Goal: Task Accomplishment & Management: Complete application form

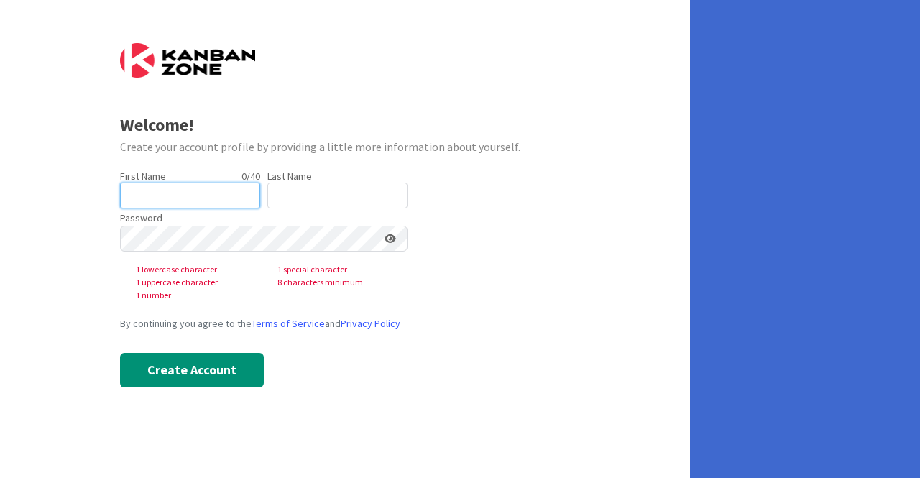
click at [198, 196] on input "text" at bounding box center [190, 196] width 140 height 26
type input "[PERSON_NAME]"
click at [329, 175] on div "Last Name 0 / 80" at bounding box center [337, 176] width 140 height 13
click at [318, 189] on input "text" at bounding box center [337, 196] width 140 height 26
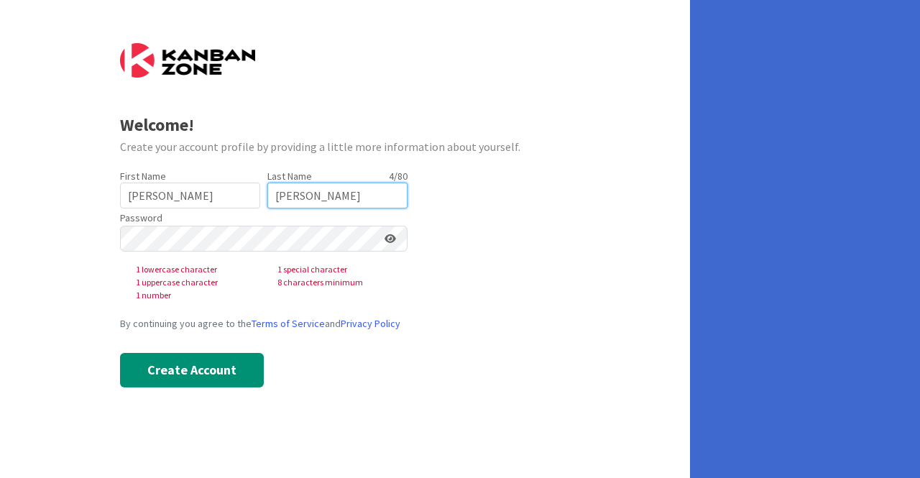
type input "[PERSON_NAME]"
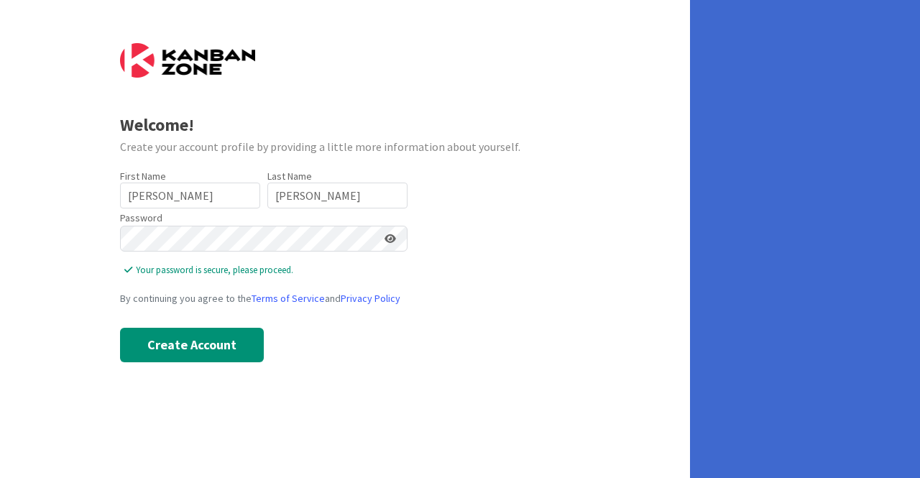
click at [390, 239] on icon at bounding box center [391, 239] width 12 height 10
click at [211, 339] on button "Create Account" at bounding box center [192, 345] width 144 height 35
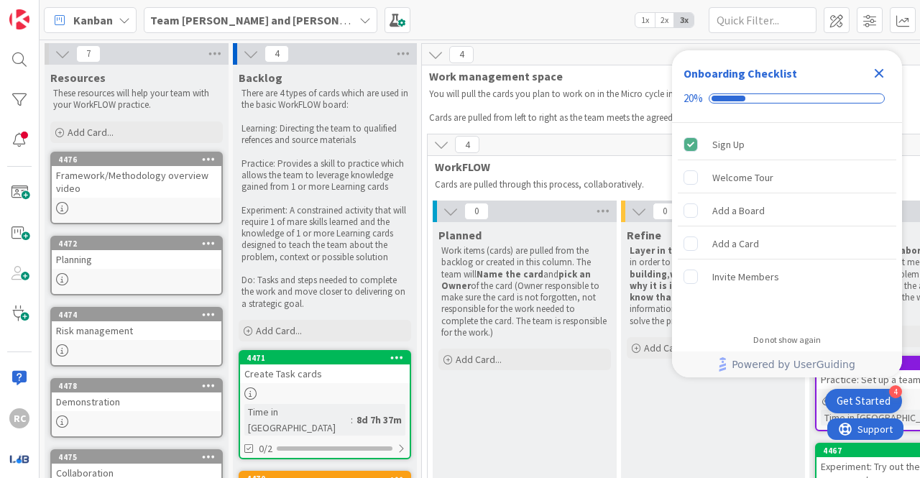
click at [441, 289] on div "Work items (cards) are pulled from the backlog or created in this column. The t…" at bounding box center [525, 291] width 173 height 99
click at [877, 74] on icon "Close Checklist" at bounding box center [879, 73] width 9 height 9
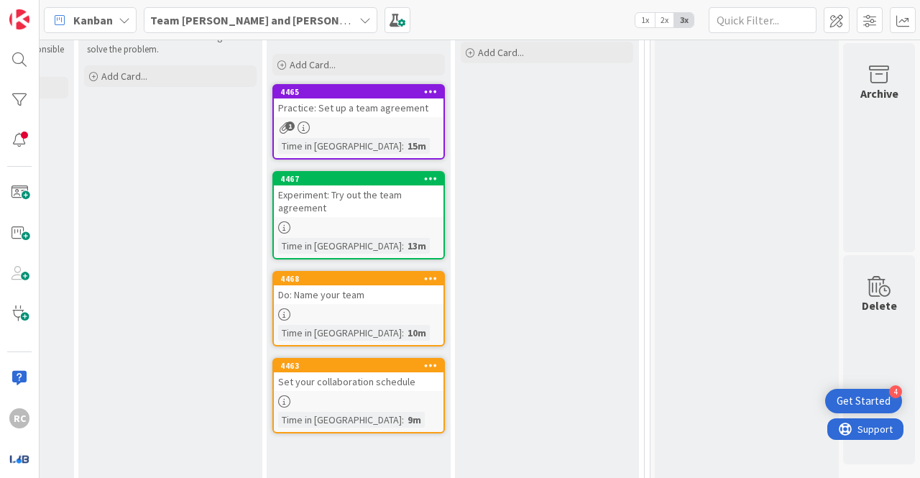
scroll to position [272, 554]
click at [905, 224] on div "Archive Delete" at bounding box center [879, 142] width 76 height 743
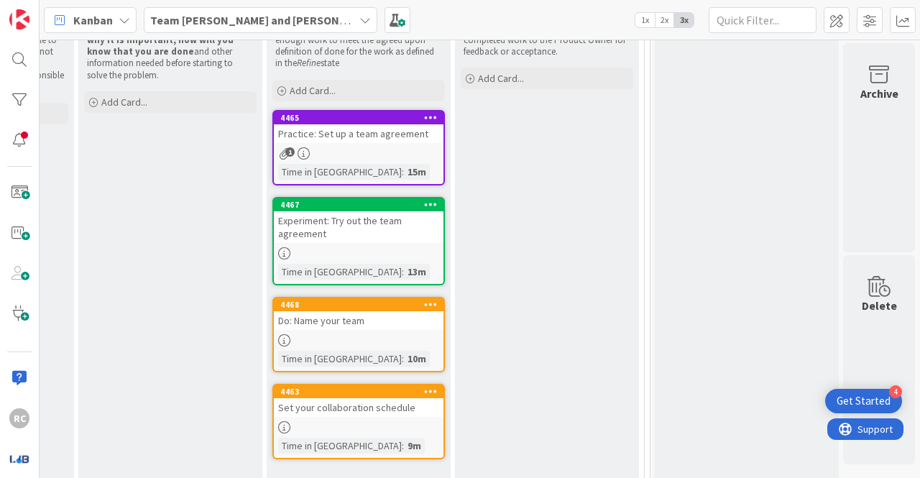
scroll to position [252, 554]
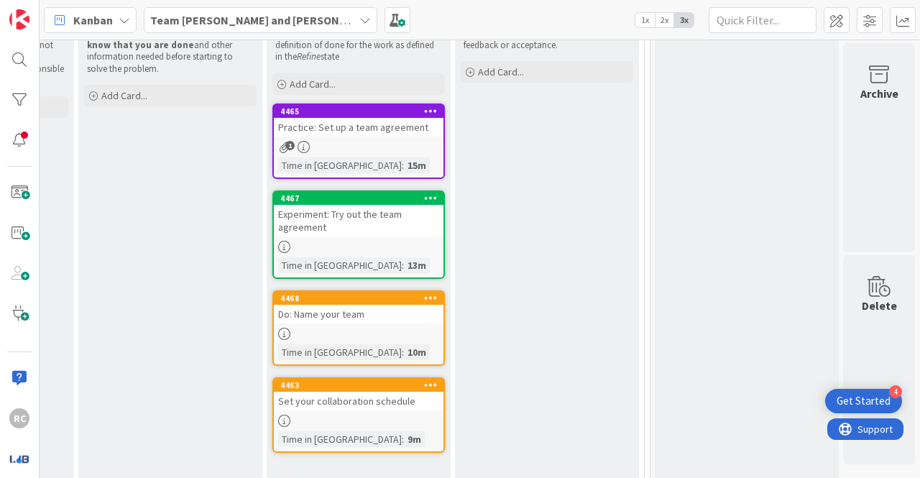
click at [374, 146] on div "1" at bounding box center [359, 147] width 170 height 12
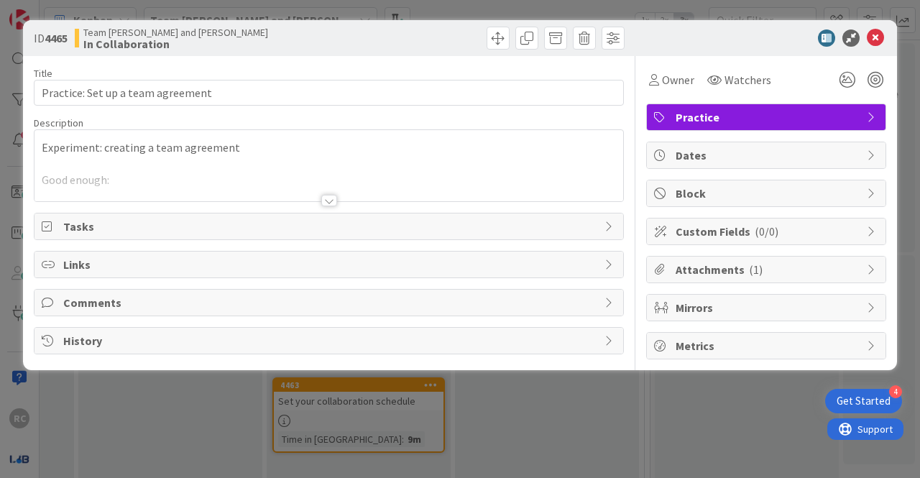
click at [138, 172] on div at bounding box center [329, 183] width 589 height 37
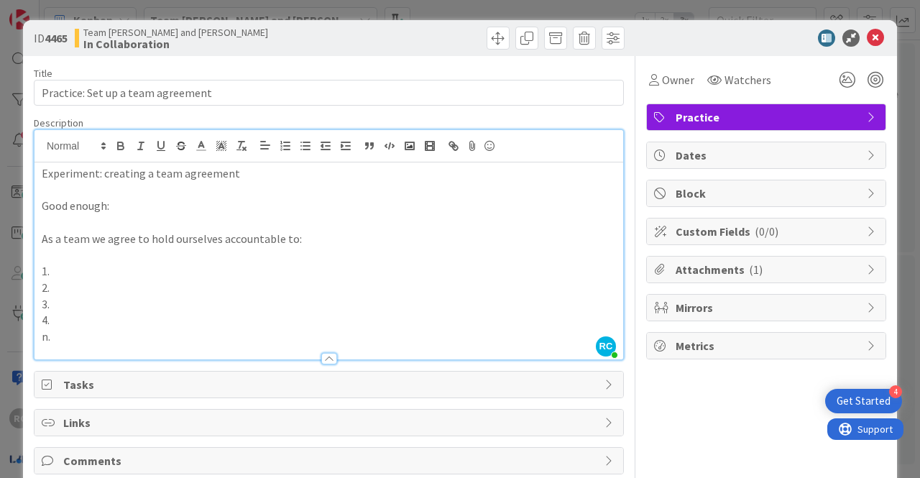
click at [80, 253] on p at bounding box center [329, 255] width 574 height 17
click at [77, 262] on p at bounding box center [329, 255] width 574 height 17
click at [75, 272] on p "1." at bounding box center [329, 271] width 574 height 17
click at [78, 287] on p "2." at bounding box center [329, 288] width 574 height 17
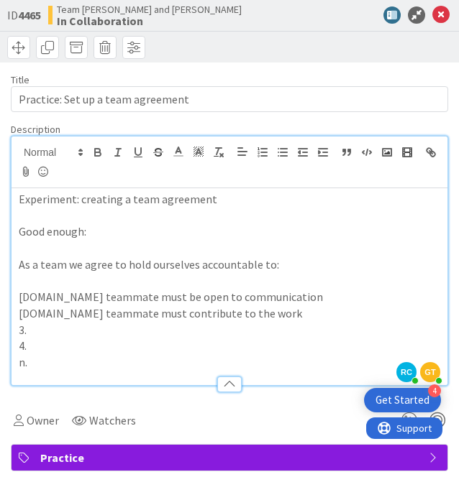
click at [207, 280] on p at bounding box center [229, 281] width 421 height 17
click at [247, 311] on p "[DOMAIN_NAME] teammate must contribute to the work" at bounding box center [229, 314] width 421 height 17
click at [327, 307] on p "[DOMAIN_NAME] teammate must contribute to the team project weekly" at bounding box center [229, 314] width 421 height 17
click at [300, 80] on div "Title 33 / 128" at bounding box center [229, 79] width 437 height 13
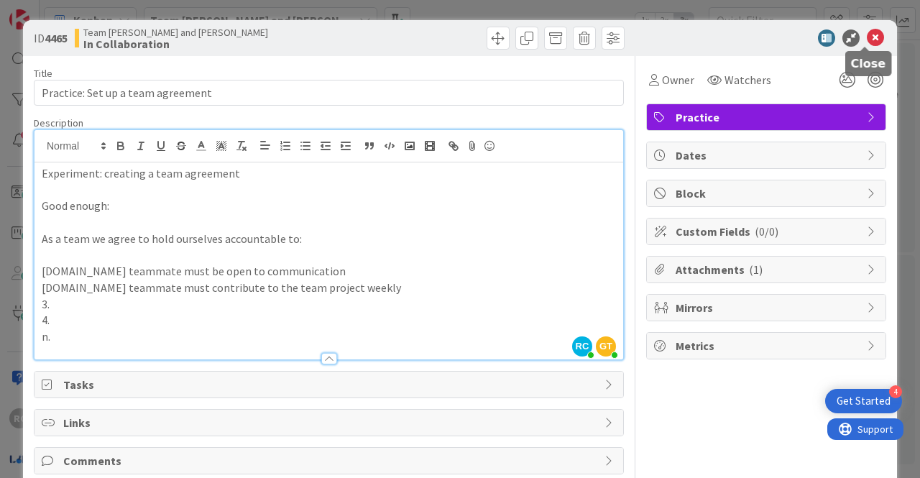
click at [867, 37] on icon at bounding box center [875, 37] width 17 height 17
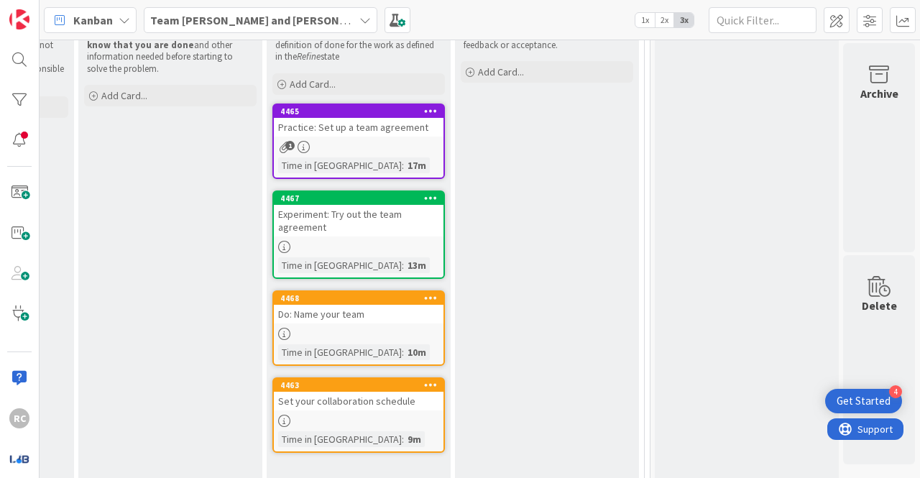
click at [375, 158] on div "Time in Column : 17m" at bounding box center [358, 165] width 161 height 16
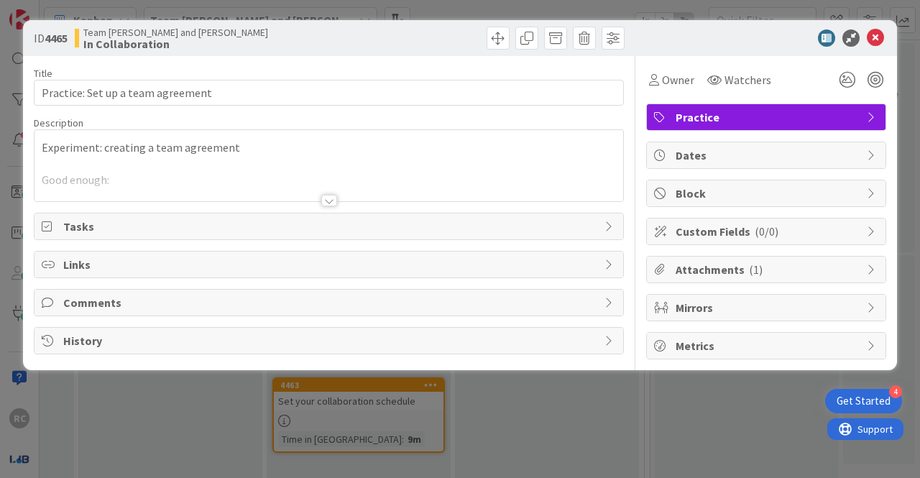
click at [175, 175] on div at bounding box center [329, 183] width 589 height 37
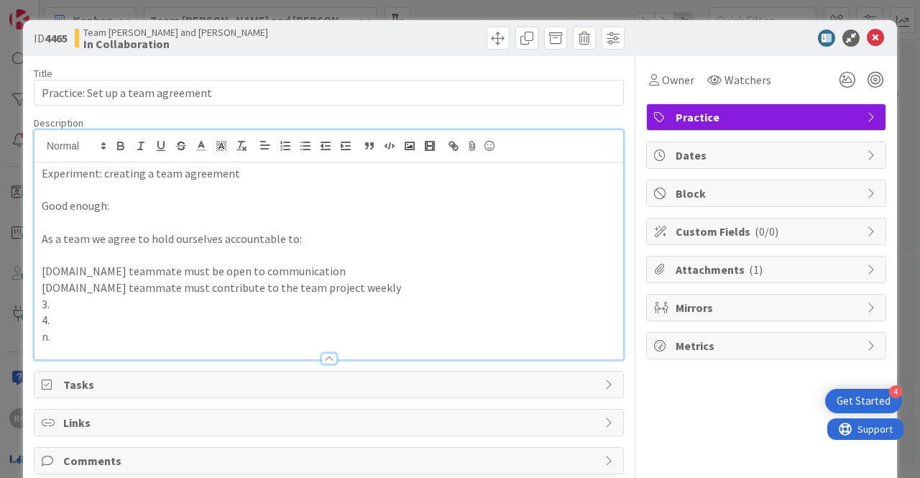
click at [110, 295] on p "[DOMAIN_NAME] teammate must contribute to the team project weekly" at bounding box center [329, 288] width 574 height 17
click at [329, 277] on p "[DOMAIN_NAME] teammate must be open to communication" at bounding box center [329, 271] width 574 height 17
click at [766, 270] on span "Attachments ( 1 )" at bounding box center [768, 269] width 184 height 17
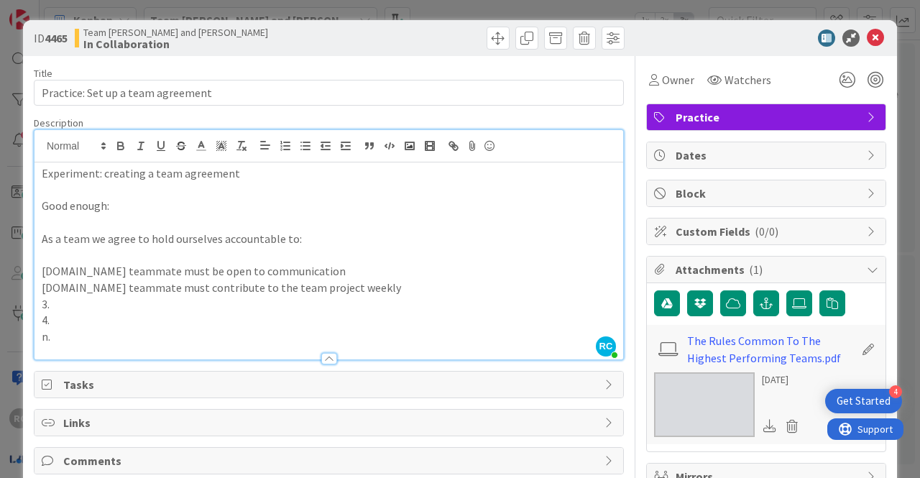
click at [779, 270] on span "Attachments ( 1 )" at bounding box center [768, 269] width 184 height 17
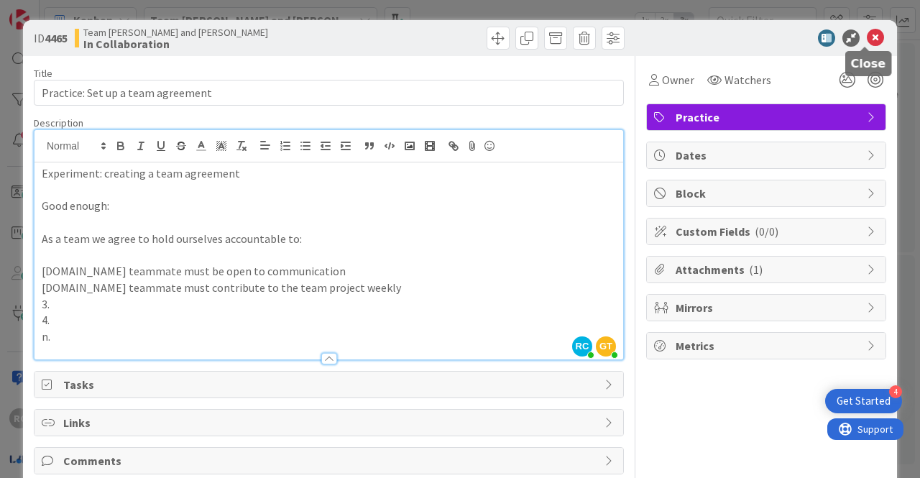
click at [867, 39] on icon at bounding box center [875, 37] width 17 height 17
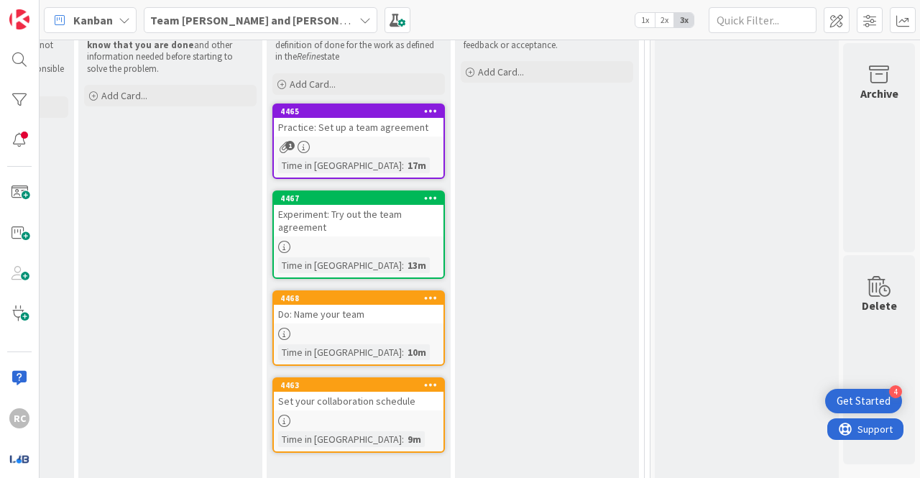
click at [334, 226] on div "Experiment: Try out the team agreement" at bounding box center [359, 221] width 170 height 32
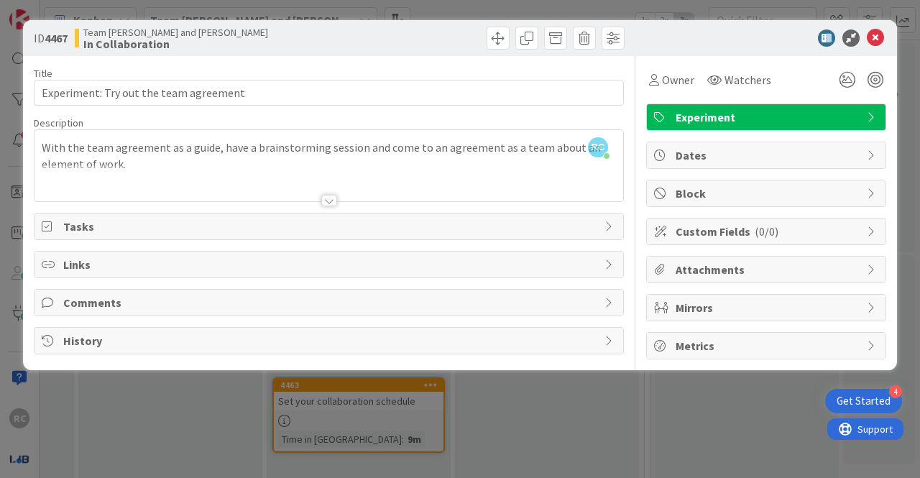
click at [329, 207] on div "Title 38 / 128 Experiment: Try out the team agreement Description RC [PERSON_NA…" at bounding box center [329, 207] width 590 height 303
click at [331, 199] on div at bounding box center [329, 201] width 16 height 12
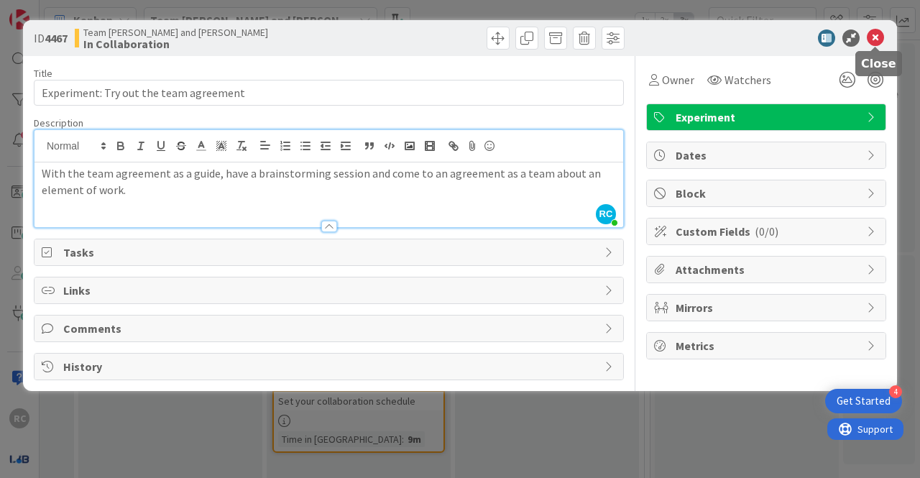
click at [869, 38] on icon at bounding box center [875, 37] width 17 height 17
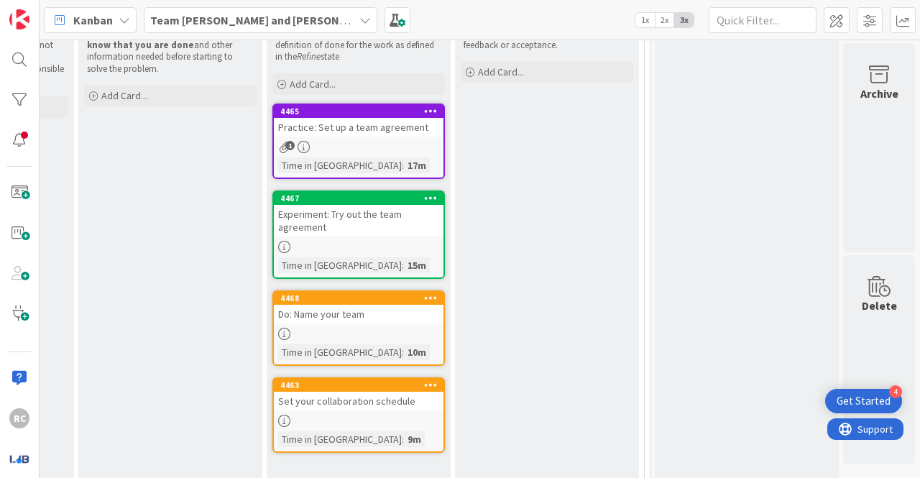
click at [356, 219] on div "Experiment: Try out the team agreement" at bounding box center [359, 221] width 170 height 32
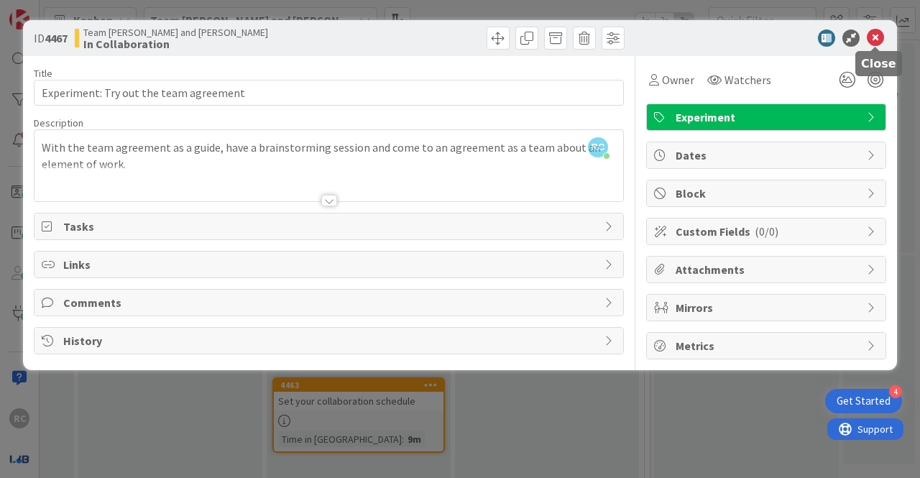
click at [872, 37] on icon at bounding box center [875, 37] width 17 height 17
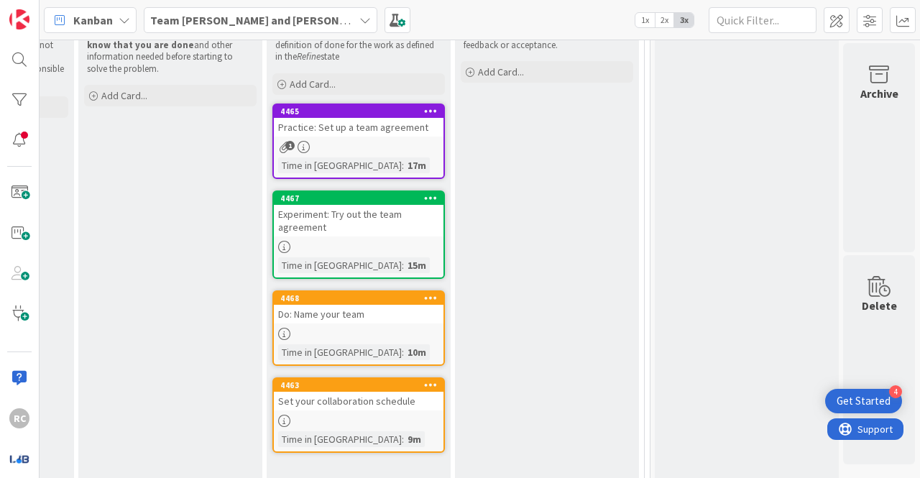
click at [362, 147] on div "1" at bounding box center [359, 147] width 170 height 12
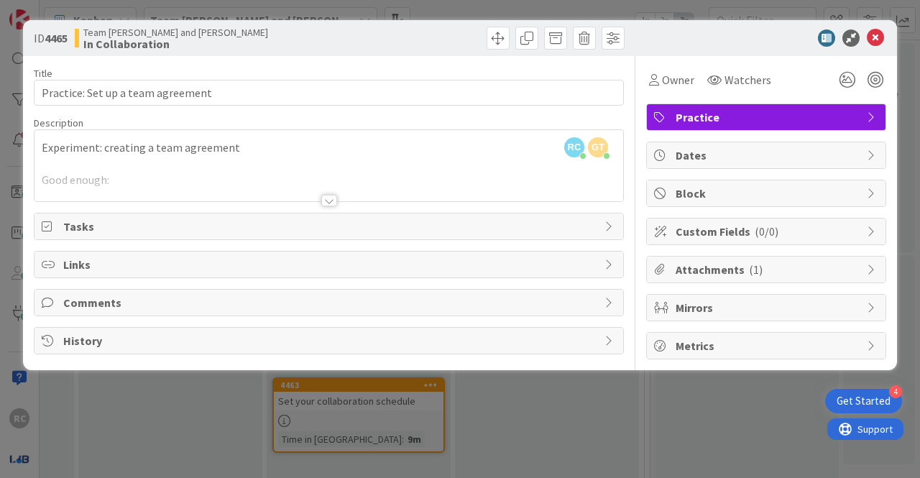
click at [560, 127] on div "Description" at bounding box center [329, 122] width 590 height 13
click at [398, 166] on div at bounding box center [329, 183] width 589 height 37
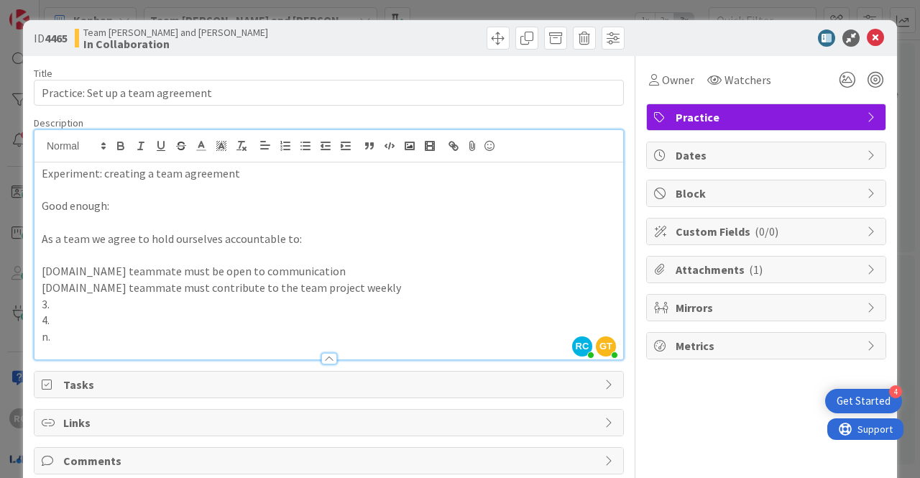
click at [206, 331] on p "n." at bounding box center [329, 337] width 574 height 17
click at [237, 78] on div "Title 33 / 128" at bounding box center [329, 73] width 590 height 13
click at [237, 299] on p "3." at bounding box center [329, 304] width 574 height 17
click at [58, 314] on p "4." at bounding box center [329, 320] width 574 height 17
click at [52, 298] on p "3." at bounding box center [329, 304] width 574 height 17
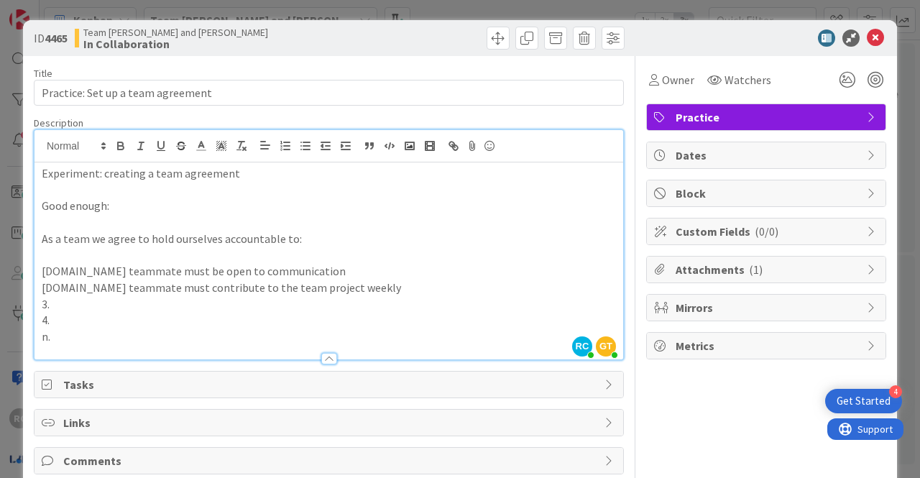
click at [62, 303] on p "3." at bounding box center [329, 304] width 574 height 17
click at [60, 313] on p "4." at bounding box center [329, 320] width 574 height 17
click at [867, 39] on icon at bounding box center [875, 37] width 17 height 17
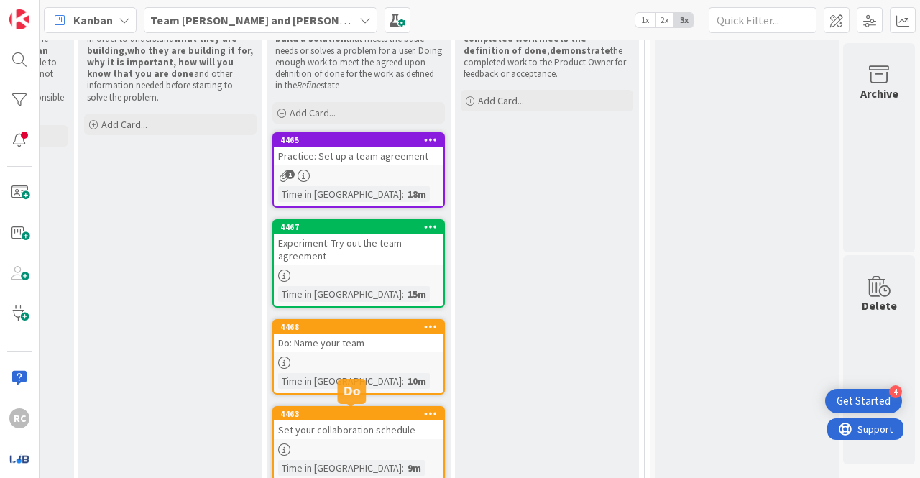
click at [346, 444] on div at bounding box center [359, 450] width 170 height 12
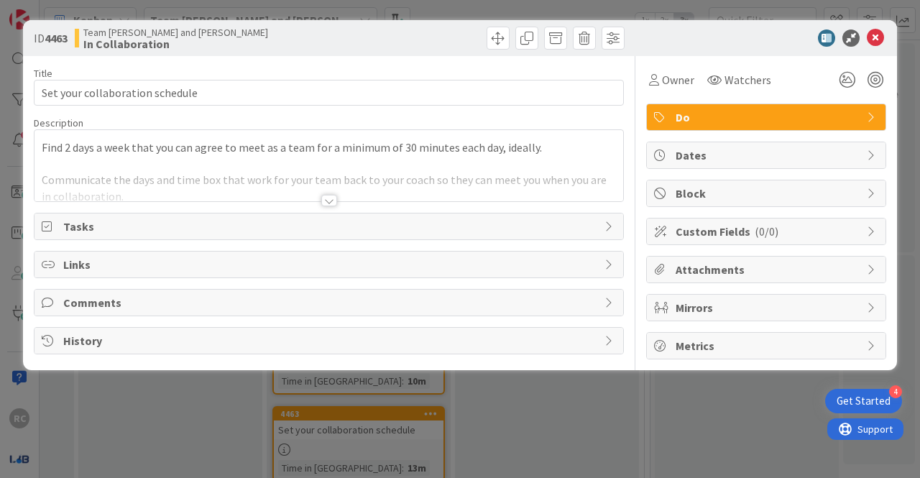
click at [213, 186] on div at bounding box center [329, 183] width 589 height 37
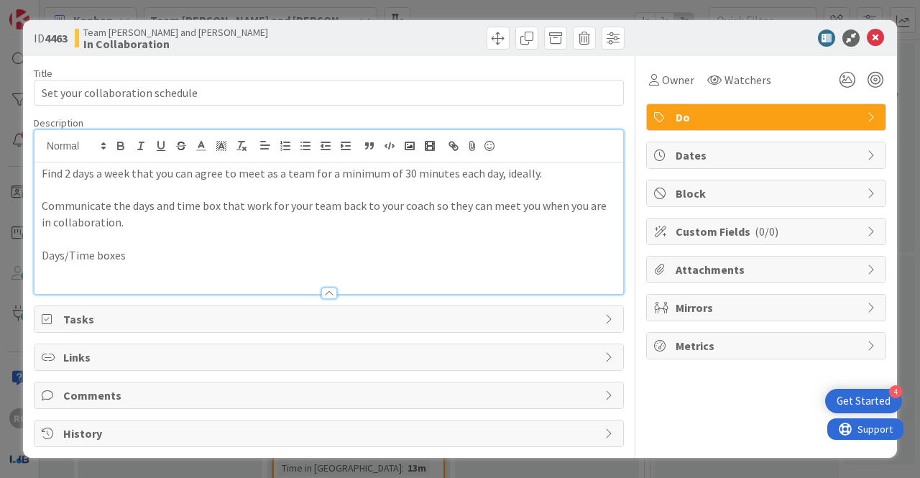
click at [153, 249] on p "Days/Time boxes" at bounding box center [329, 255] width 574 height 17
click at [282, 242] on p at bounding box center [329, 239] width 574 height 17
click at [234, 251] on p "Days/Time boxes: [DATE] 4:30-5" at bounding box center [329, 255] width 574 height 17
click at [229, 239] on p at bounding box center [329, 239] width 574 height 17
click at [152, 262] on p "Days/Time boxes: [DATE] 4:30-5" at bounding box center [329, 255] width 574 height 17
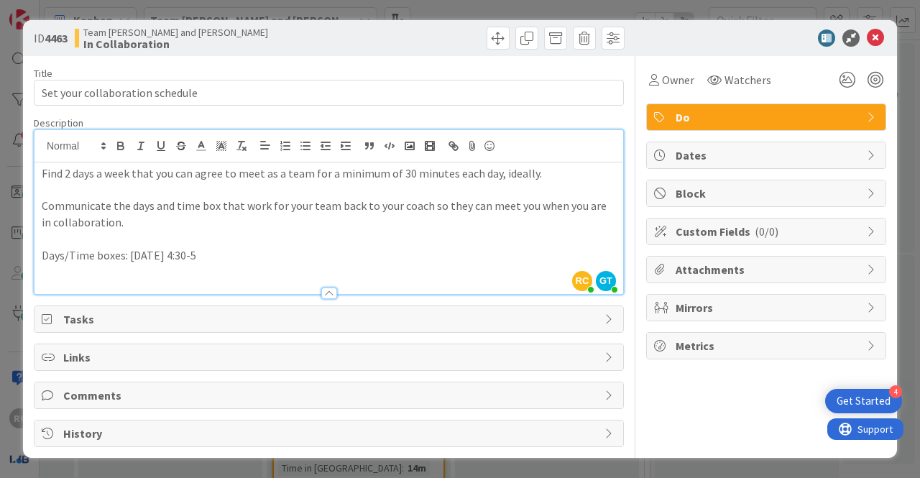
click at [119, 260] on p "Days/Time boxes: [DATE] 4:30-5" at bounding box center [329, 255] width 574 height 17
click at [132, 258] on p "Days/Time boxes: [DATE] 4:30-5" at bounding box center [329, 255] width 574 height 17
click at [869, 34] on icon at bounding box center [875, 37] width 17 height 17
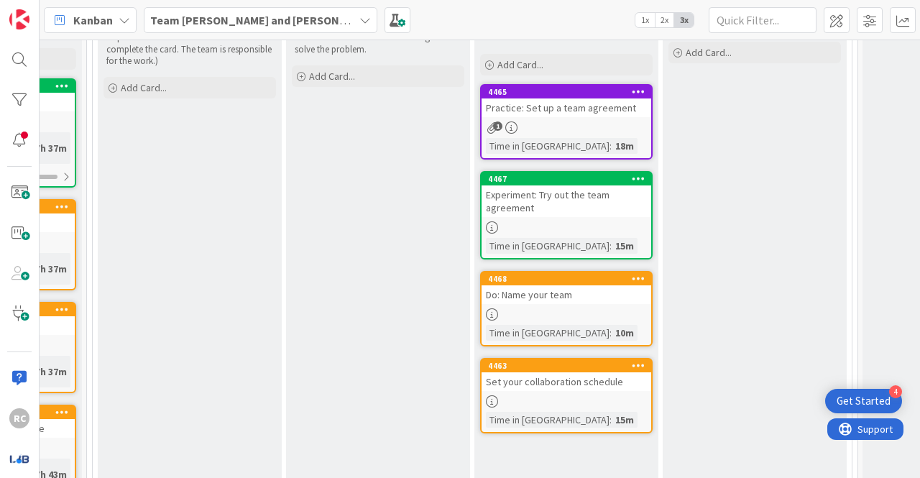
scroll to position [272, 372]
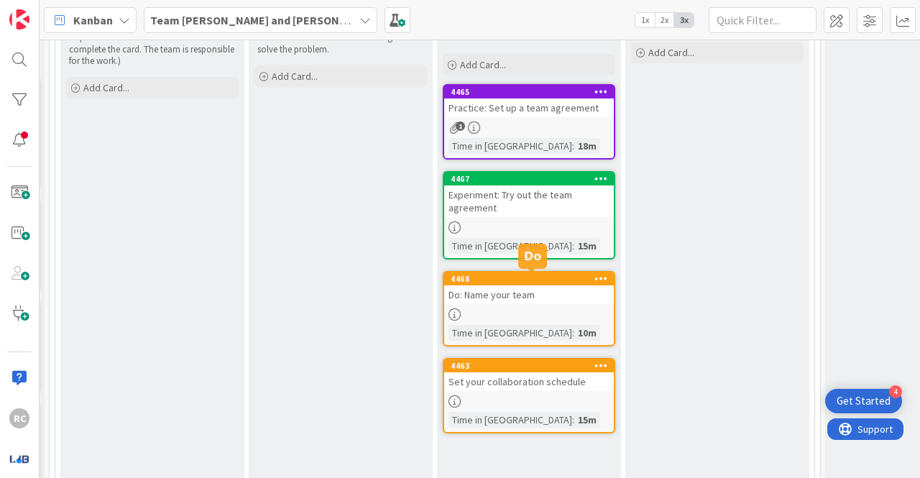
click at [515, 277] on div "4468" at bounding box center [532, 279] width 163 height 10
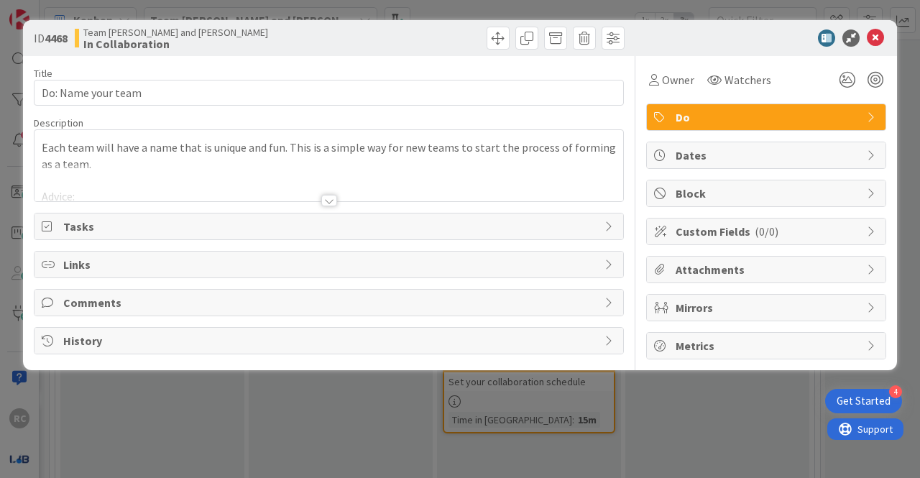
click at [157, 158] on div "Each team will have a name that is unique and fun. This is a simple way for new…" at bounding box center [329, 165] width 589 height 71
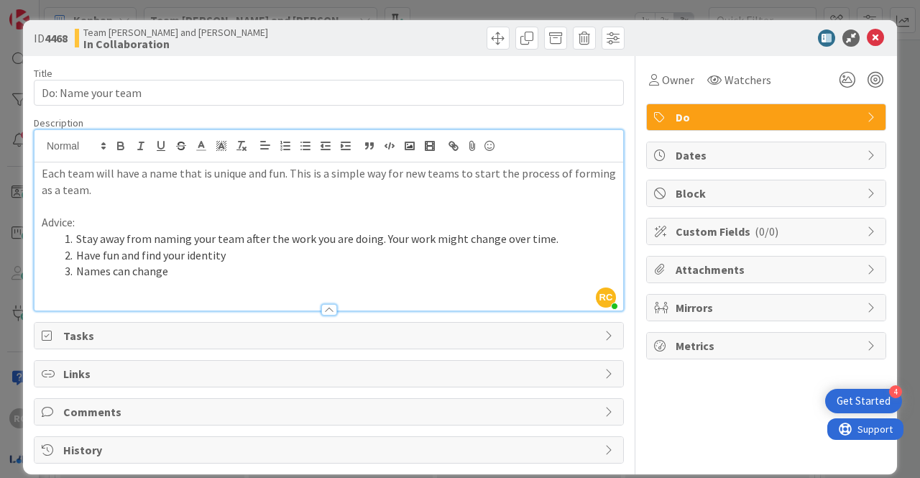
click at [160, 256] on li "Have fun and find your identity" at bounding box center [337, 255] width 557 height 17
click at [212, 290] on p at bounding box center [329, 288] width 574 height 17
